Goal: Communication & Community: Share content

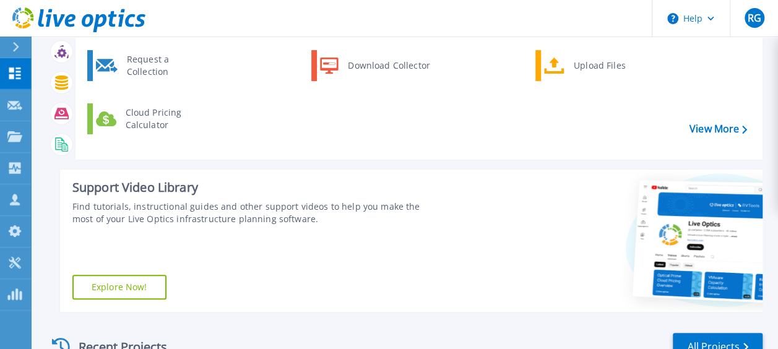
scroll to position [310, 0]
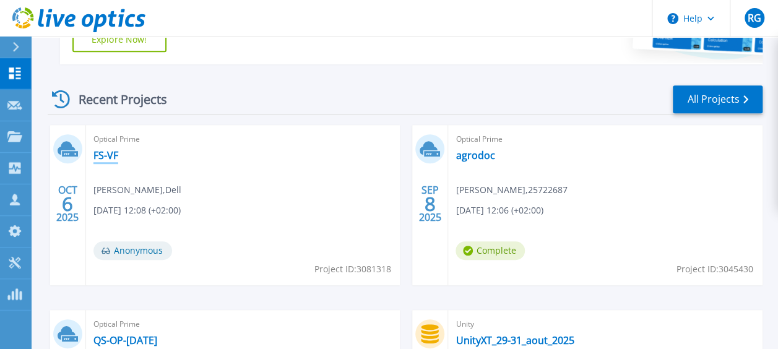
click at [111, 154] on link "FS-VF" at bounding box center [106, 155] width 25 height 12
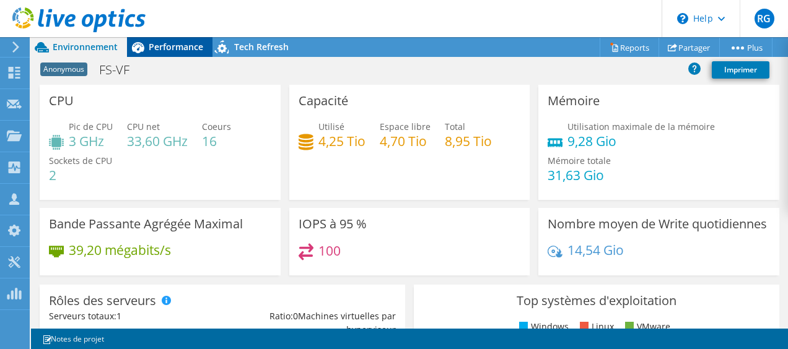
click at [191, 46] on span "Performance" at bounding box center [176, 47] width 54 height 12
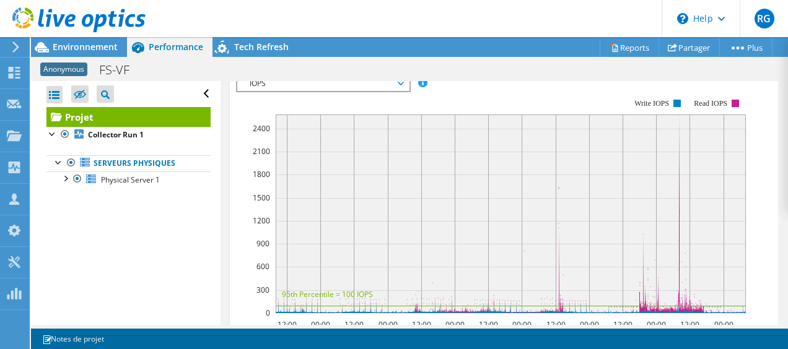
scroll to position [248, 0]
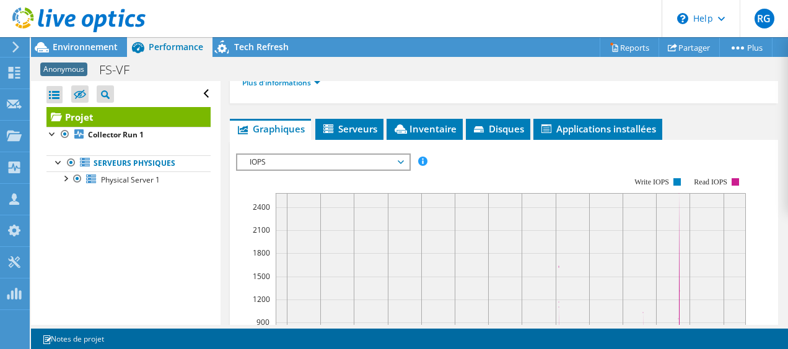
click at [371, 155] on span "IOPS" at bounding box center [322, 162] width 159 height 15
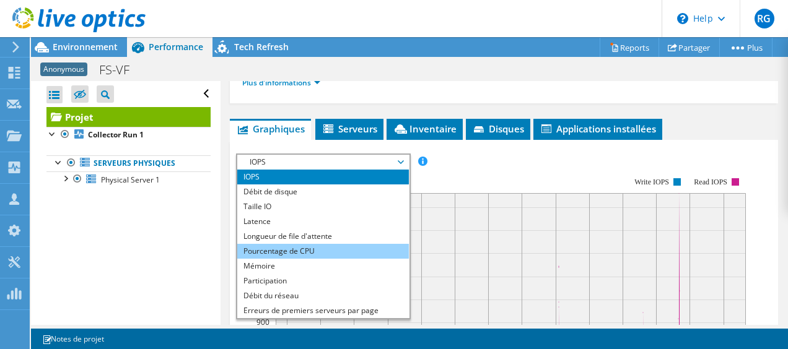
click at [311, 246] on li "Pourcentage de CPU" at bounding box center [323, 251] width 172 height 15
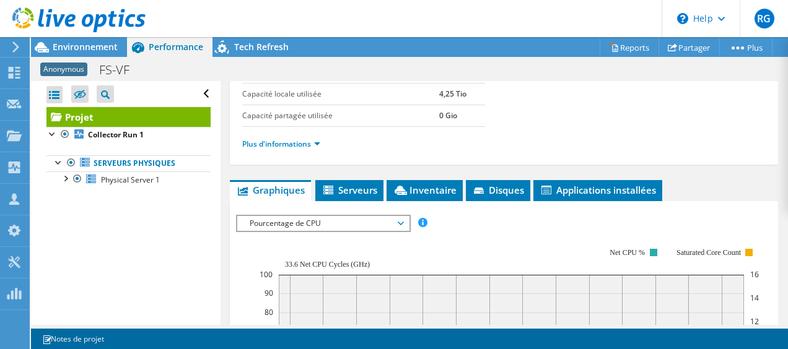
scroll to position [186, 0]
click at [372, 220] on span "Pourcentage de CPU" at bounding box center [322, 224] width 159 height 15
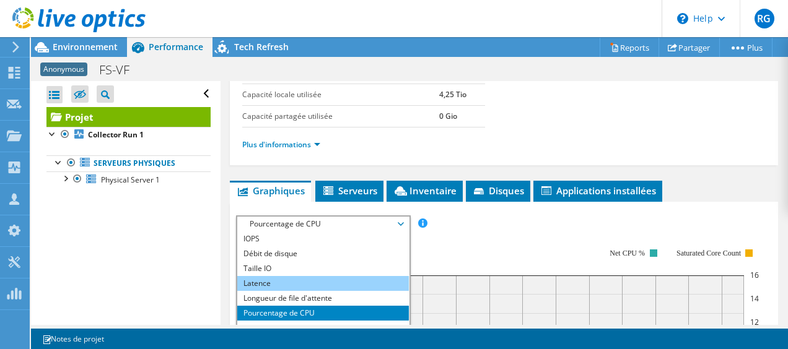
click at [328, 279] on li "Latence" at bounding box center [323, 283] width 172 height 15
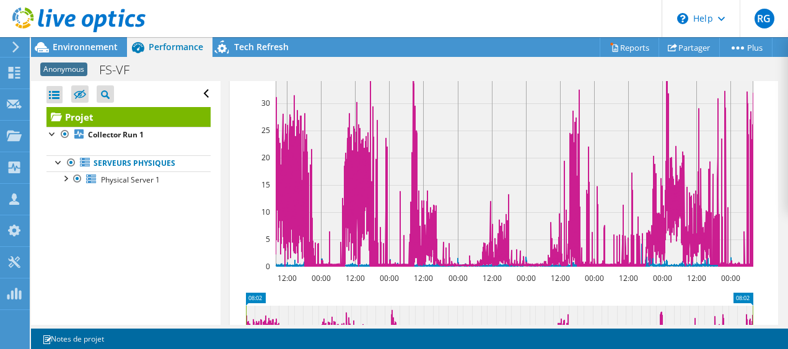
scroll to position [310, 0]
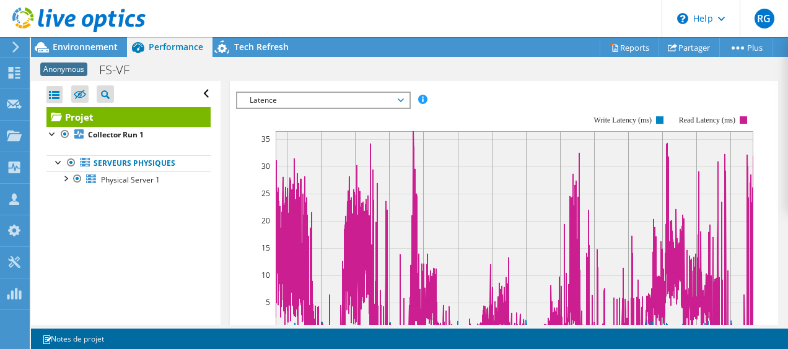
click at [404, 98] on icon at bounding box center [401, 100] width 6 height 4
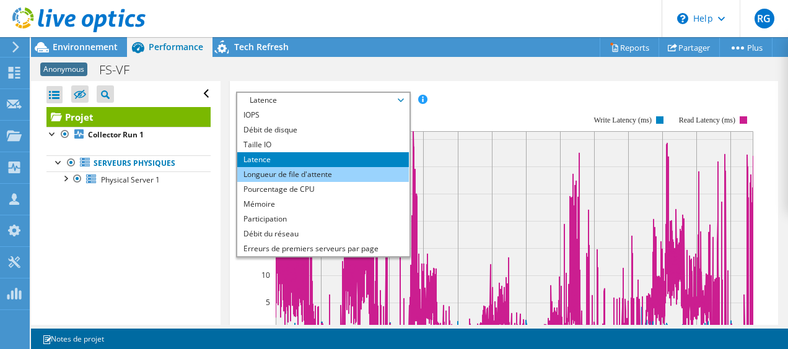
click at [334, 173] on li "Longueur de file d'attente" at bounding box center [323, 174] width 172 height 15
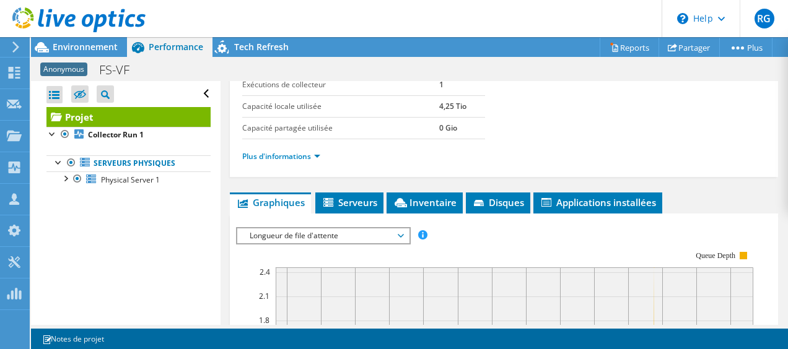
scroll to position [186, 0]
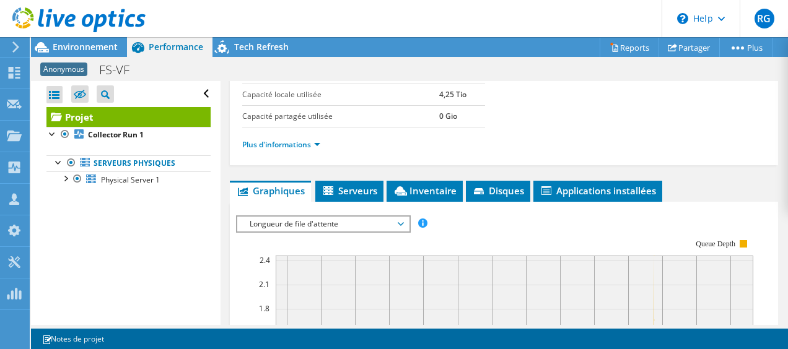
click at [334, 228] on div "Longueur de file d'attente IOPS Débit [PERSON_NAME] Taille IO Latence Longueur …" at bounding box center [323, 224] width 175 height 17
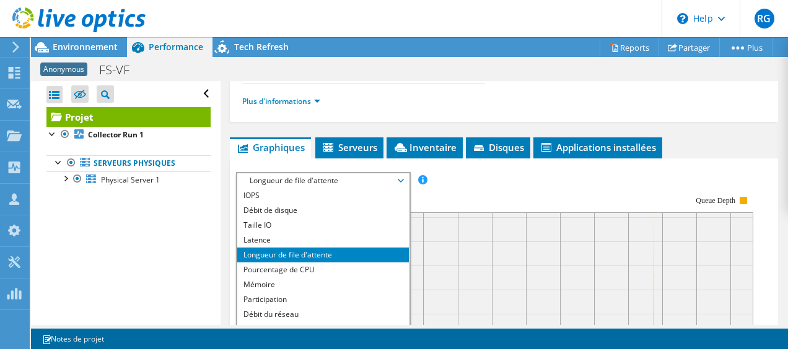
scroll to position [248, 0]
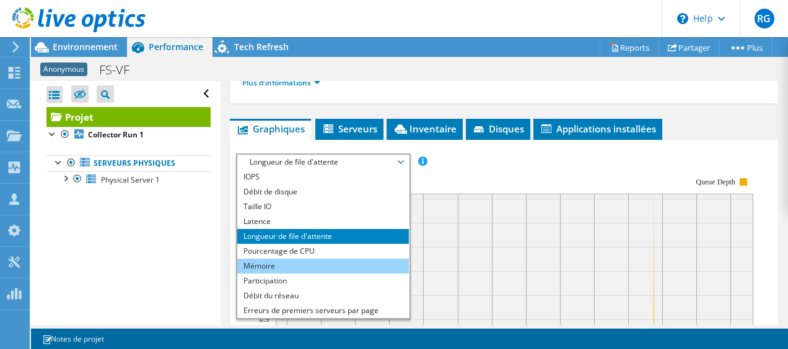
click at [308, 264] on li "Mémoire" at bounding box center [323, 266] width 172 height 15
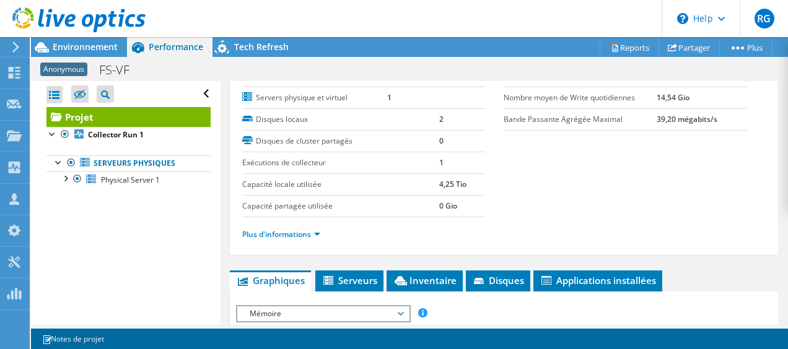
scroll to position [62, 0]
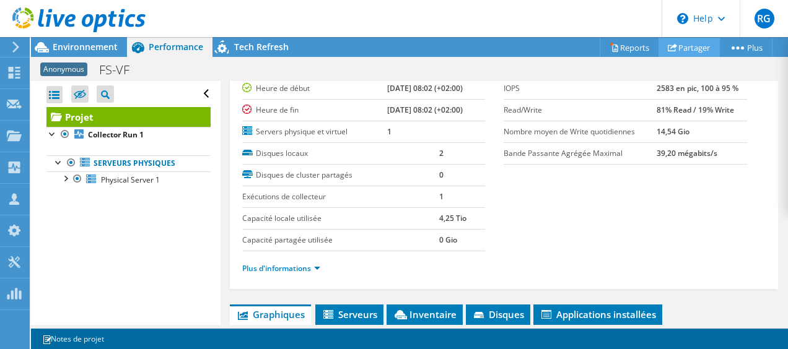
click at [668, 47] on use at bounding box center [672, 47] width 9 height 8
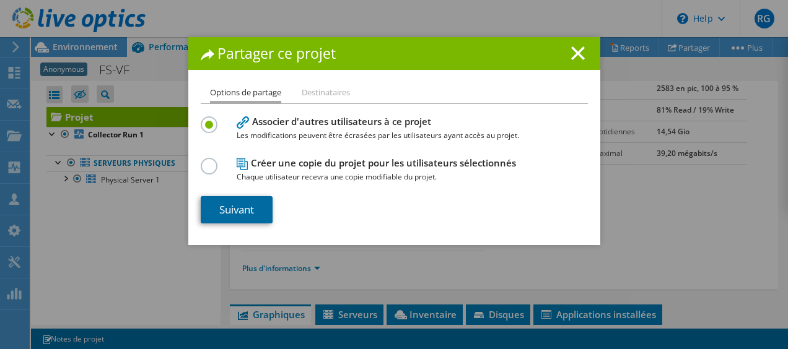
click at [238, 207] on link "Suivant" at bounding box center [237, 209] width 72 height 27
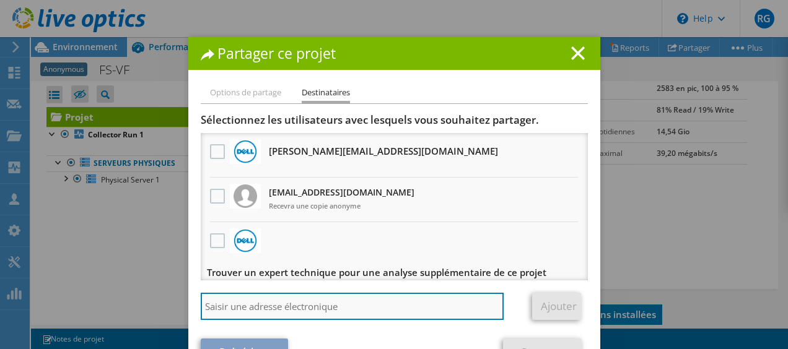
click at [268, 302] on input "search" at bounding box center [352, 306] width 303 height 27
type input "[EMAIL_ADDRESS][DOMAIN_NAME]"
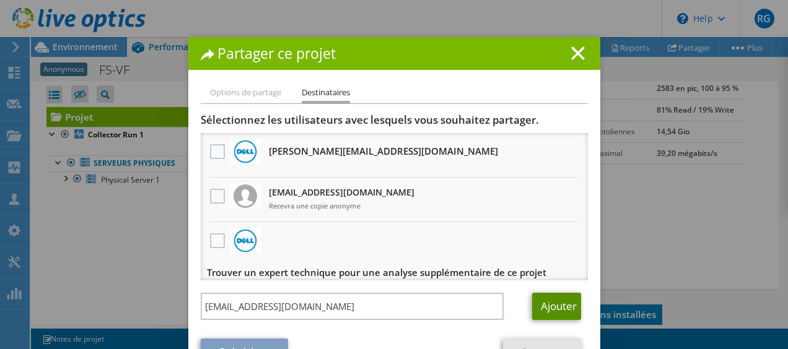
click at [570, 303] on link "Ajouter" at bounding box center [556, 306] width 49 height 27
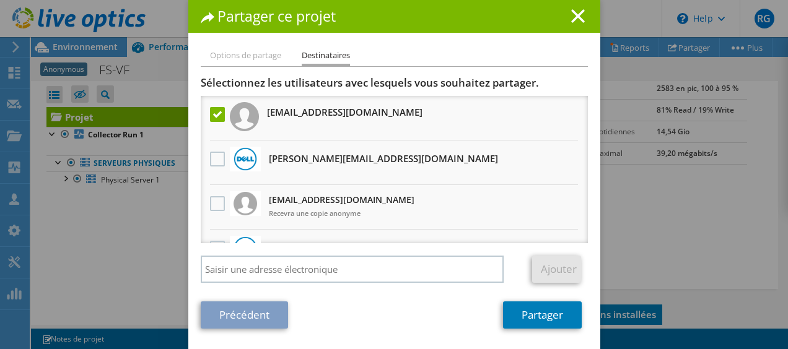
scroll to position [38, 0]
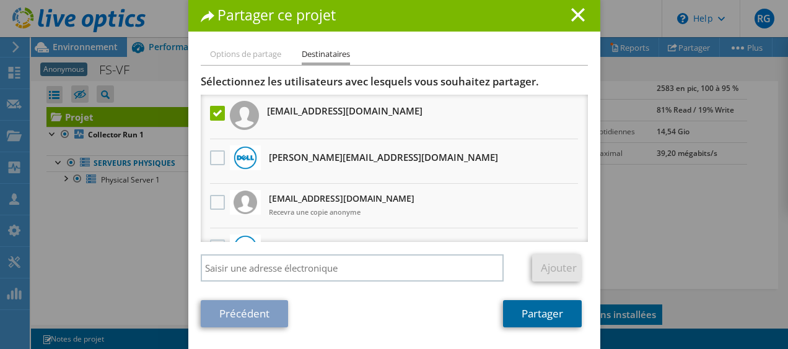
click at [534, 318] on link "Partager" at bounding box center [542, 313] width 79 height 27
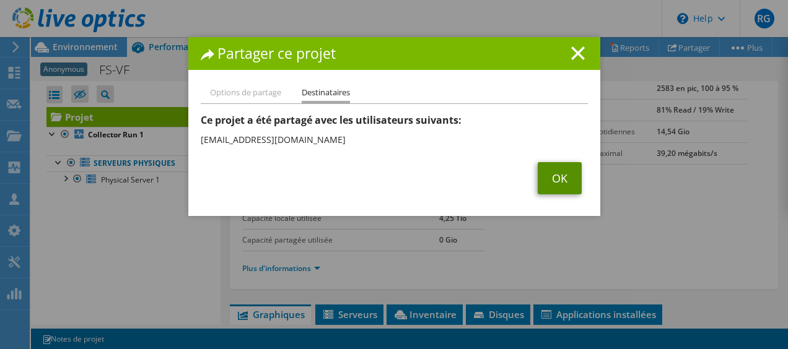
click at [554, 176] on link "OK" at bounding box center [560, 178] width 44 height 32
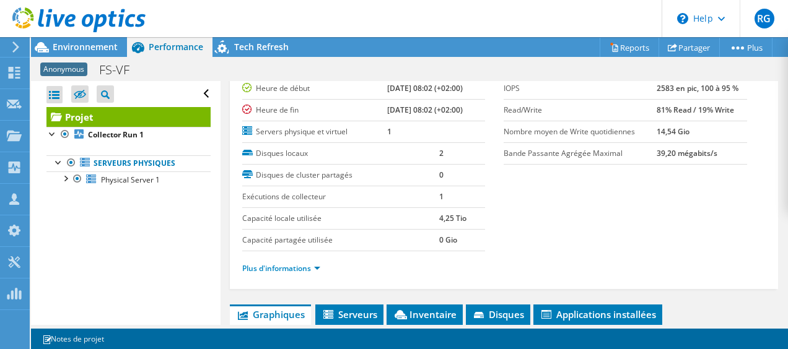
click at [166, 254] on div "Ouvrir tout Fermer tout Masquer les nœuds exclus Filtre de l'arborescence des p…" at bounding box center [125, 203] width 189 height 244
